Goal: Navigation & Orientation: Find specific page/section

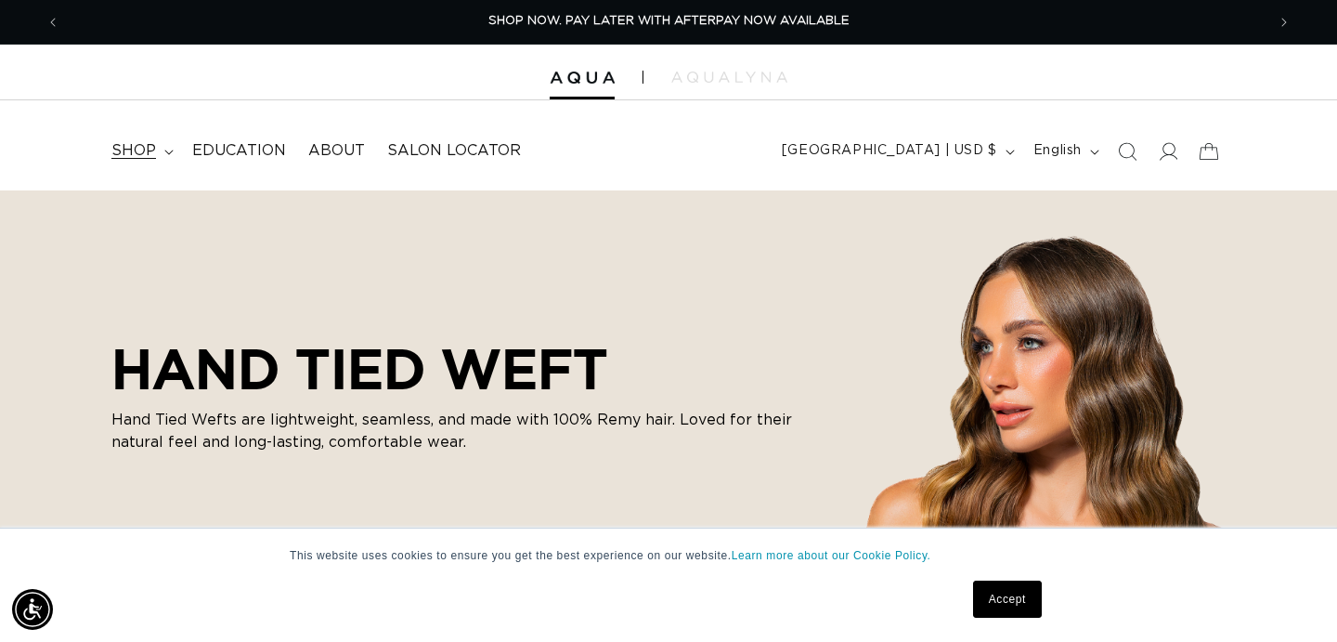
click at [125, 155] on span "shop" at bounding box center [133, 150] width 45 height 19
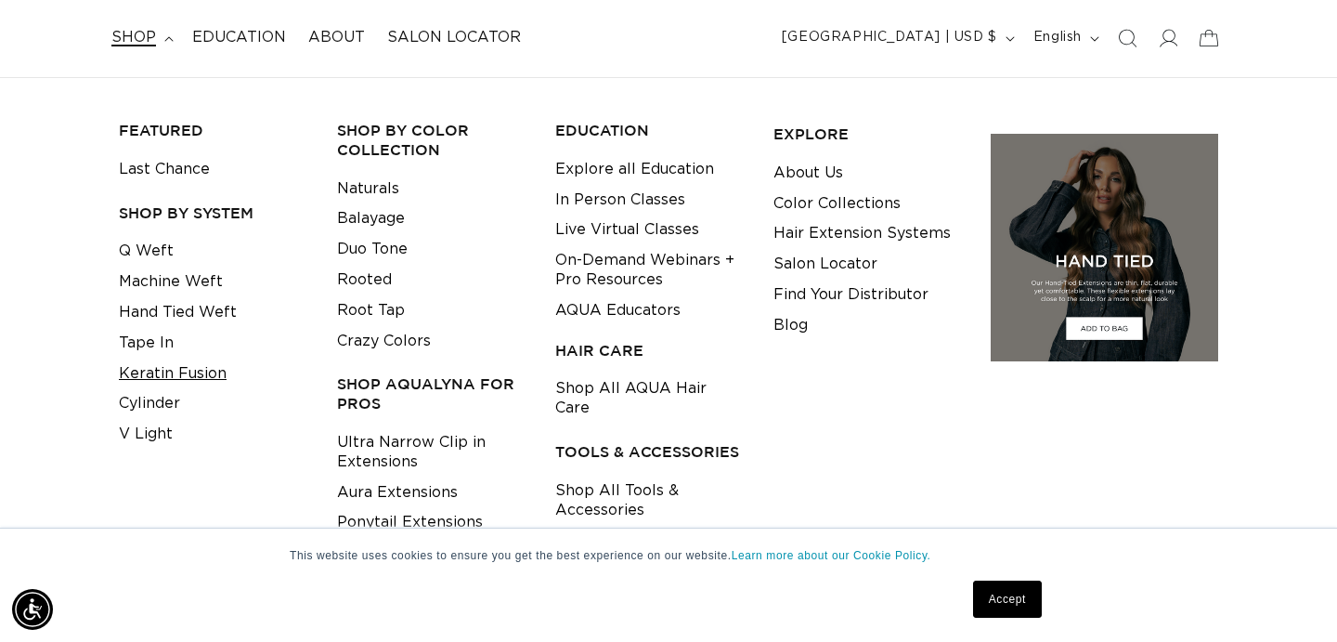
scroll to position [0, 1205]
click at [159, 308] on link "Hand Tied Weft" at bounding box center [178, 312] width 118 height 31
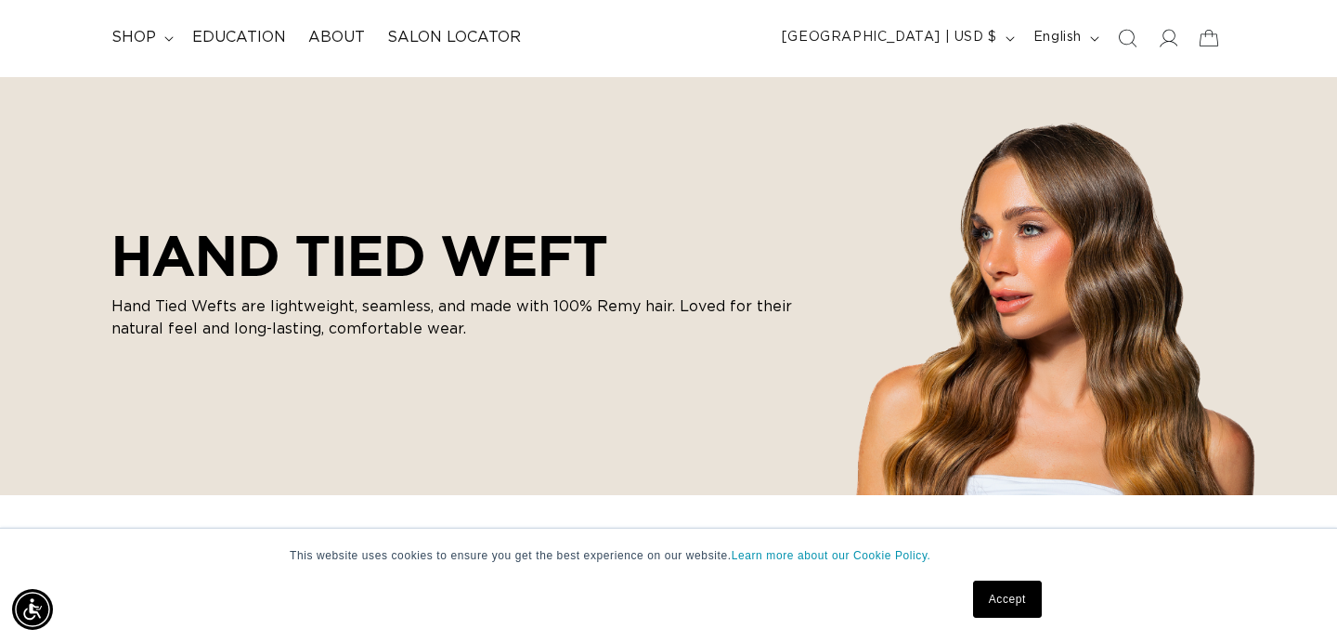
scroll to position [0, 2411]
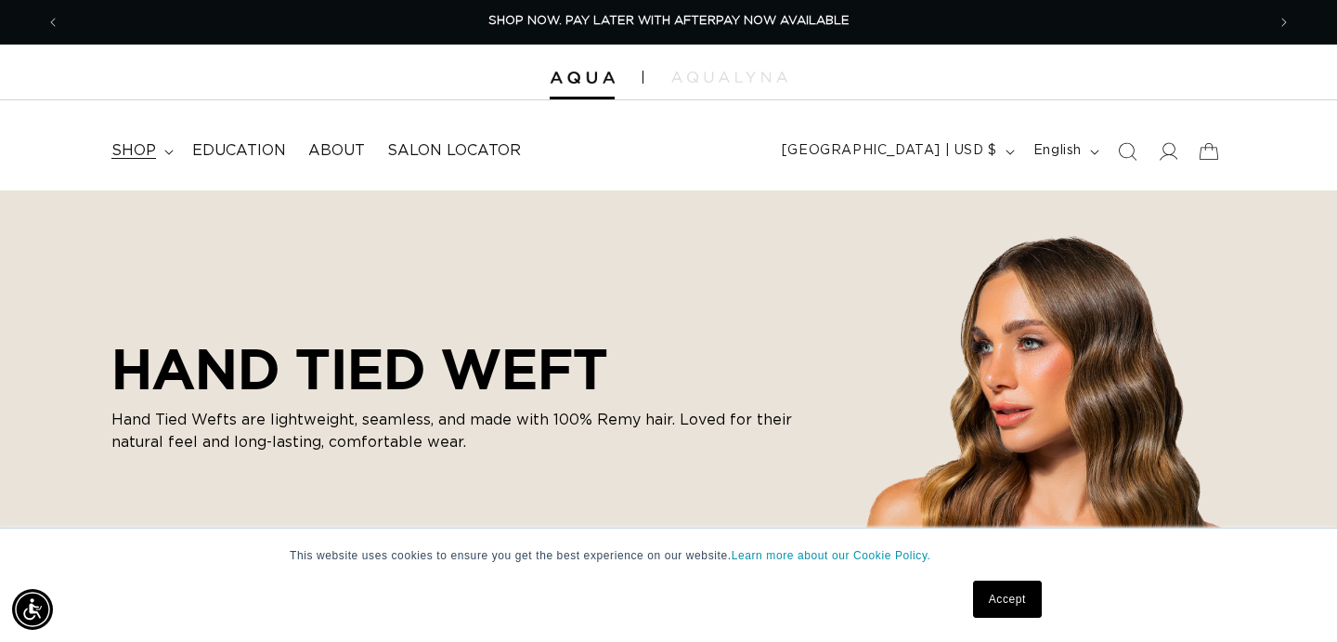
click at [133, 147] on span "shop" at bounding box center [133, 150] width 45 height 19
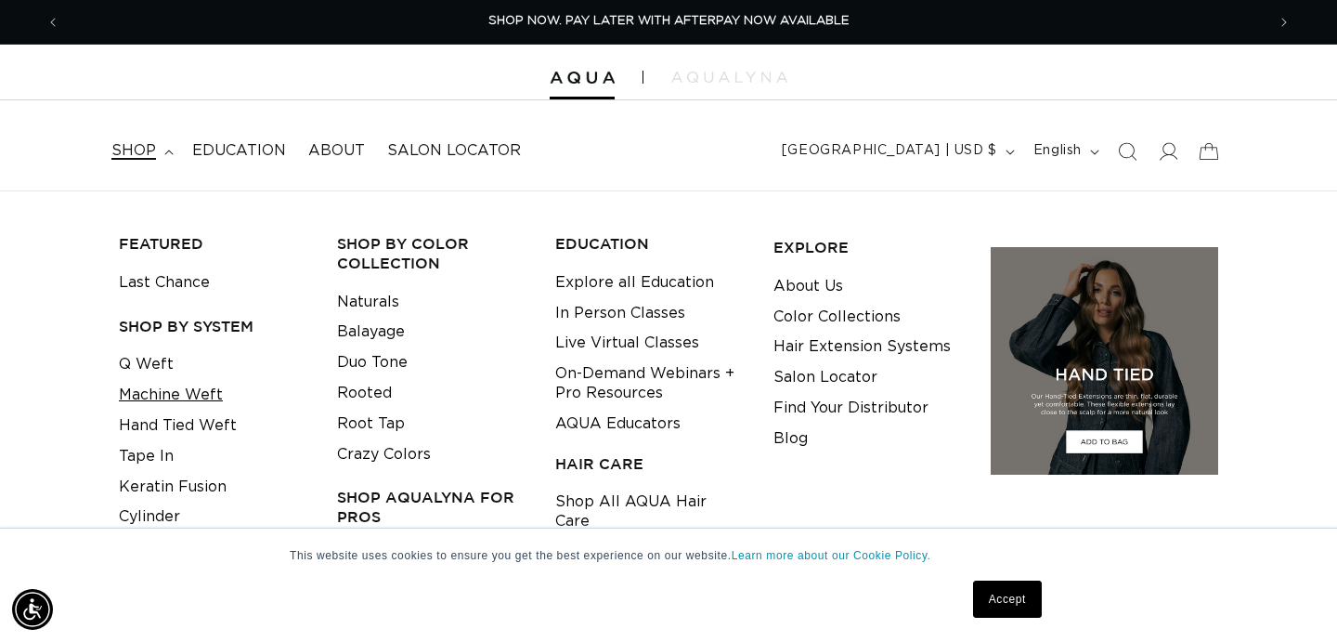
click at [148, 398] on link "Machine Weft" at bounding box center [171, 395] width 104 height 31
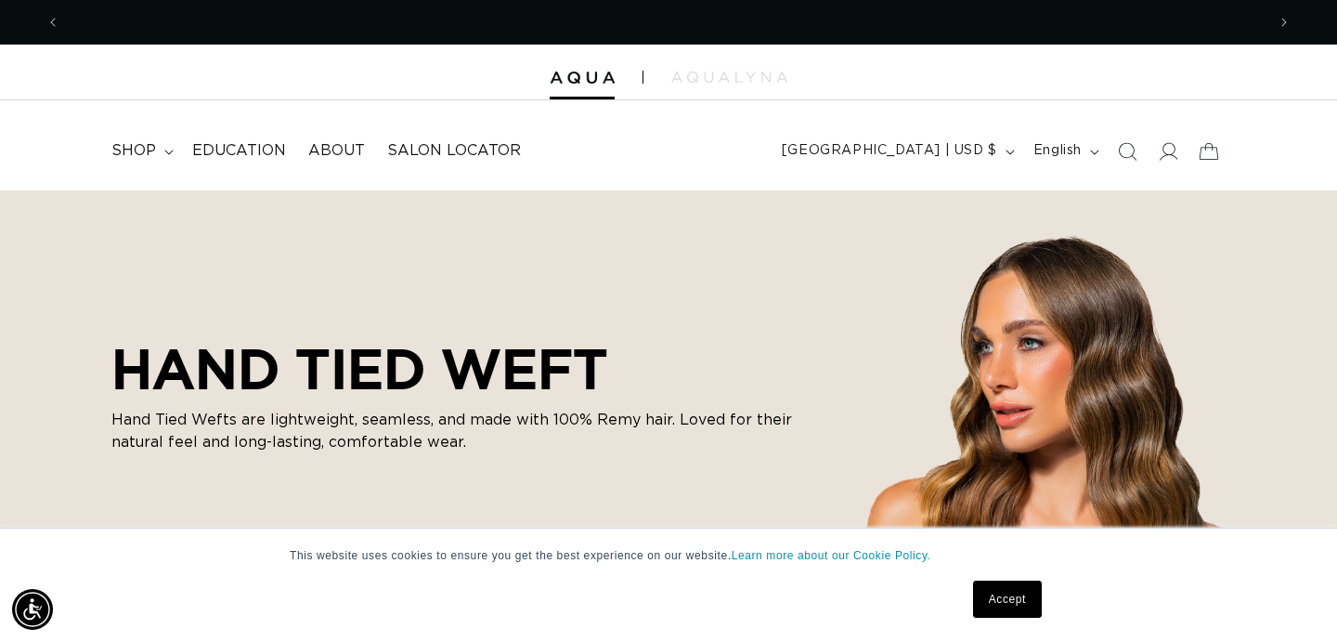
scroll to position [0, 2411]
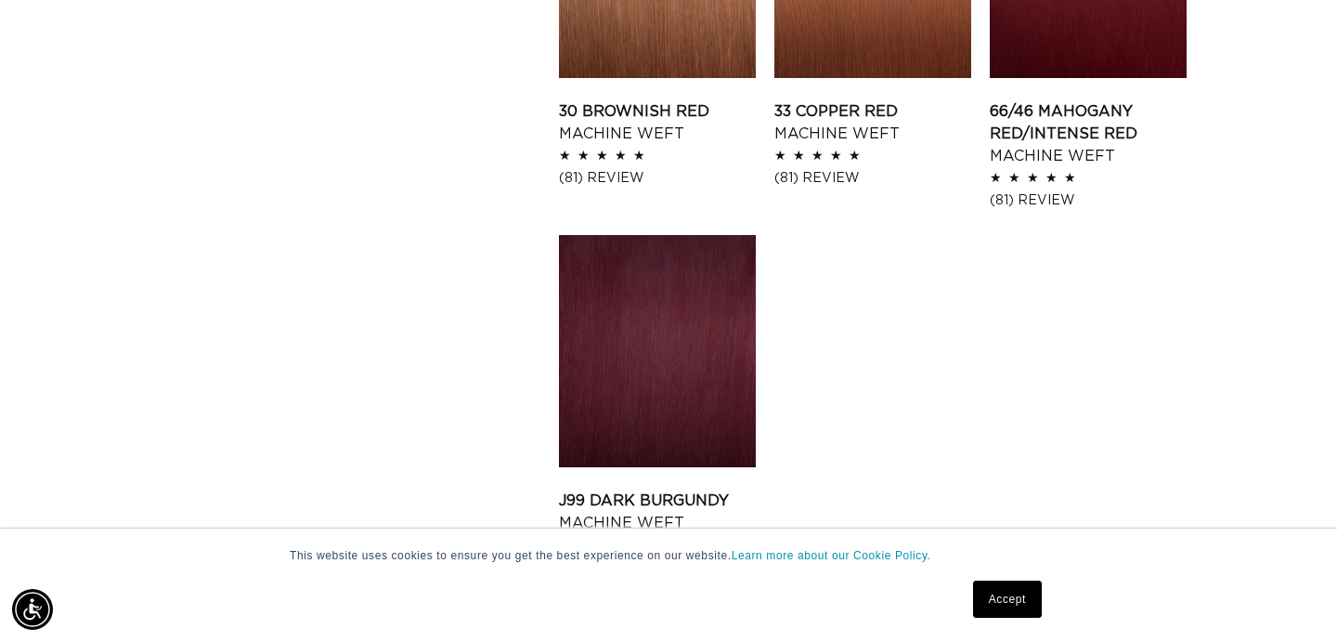
scroll to position [0, 2411]
